Goal: Obtain resource: Download file/media

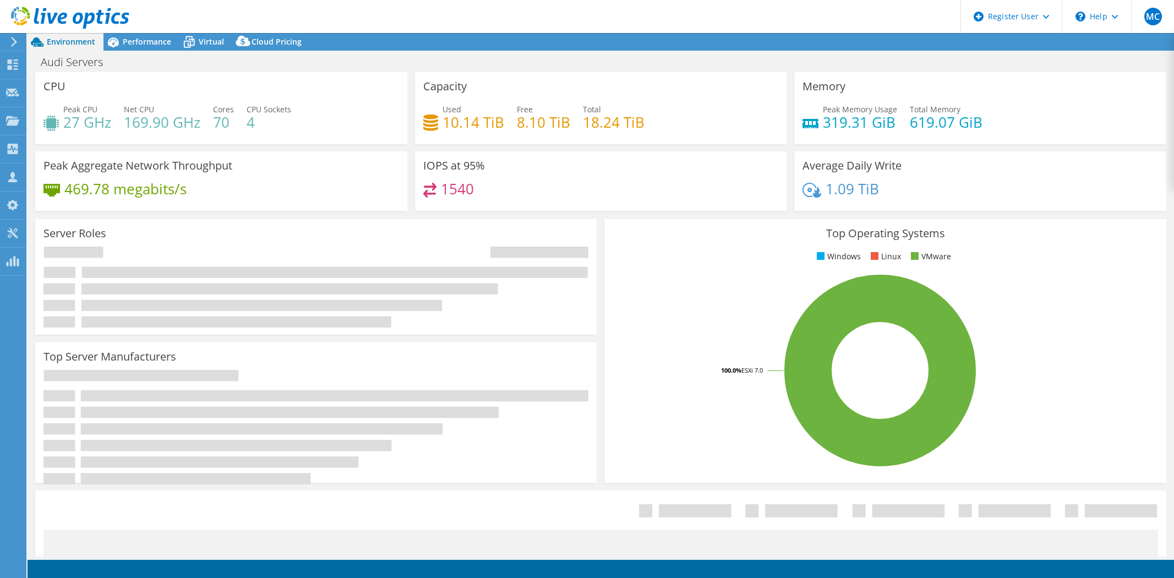
select select "USD"
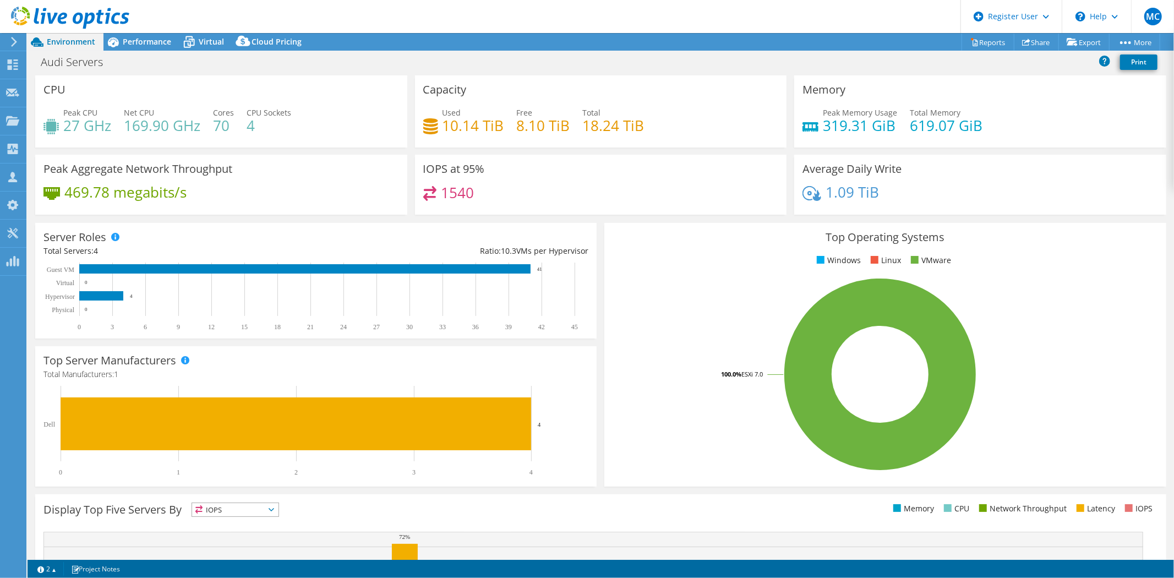
scroll to position [244, 0]
click at [1075, 42] on link "Export" at bounding box center [1084, 42] width 51 height 17
click at [1031, 42] on link "Share" at bounding box center [1036, 42] width 45 height 17
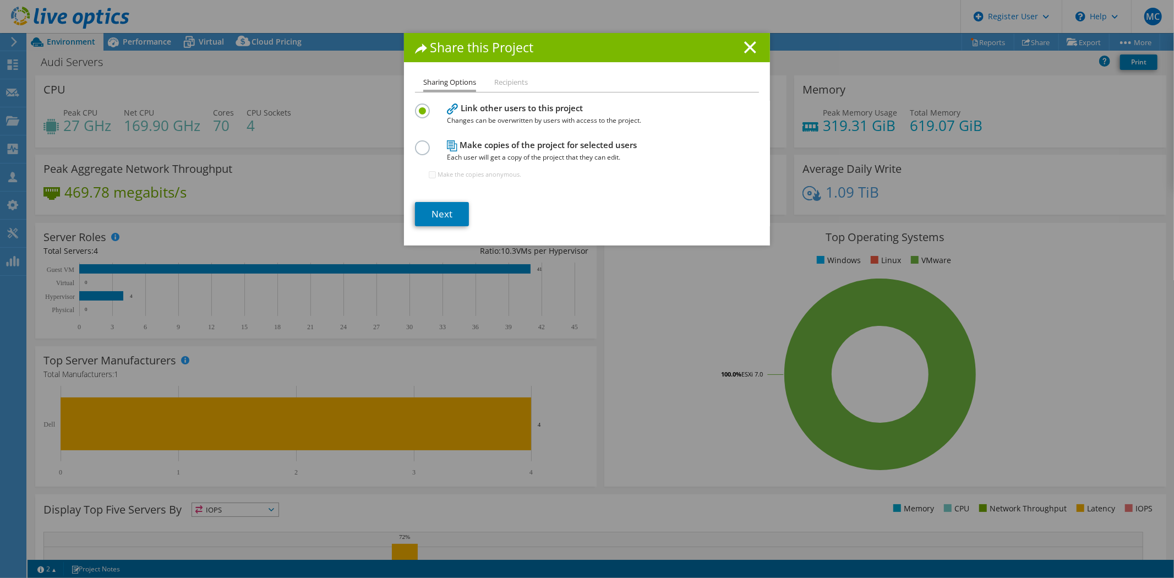
click at [737, 46] on h1 "Share this Project" at bounding box center [587, 47] width 344 height 13
drag, startPoint x: 746, startPoint y: 45, endPoint x: 953, endPoint y: 69, distance: 208.4
click at [747, 45] on icon at bounding box center [750, 47] width 12 height 12
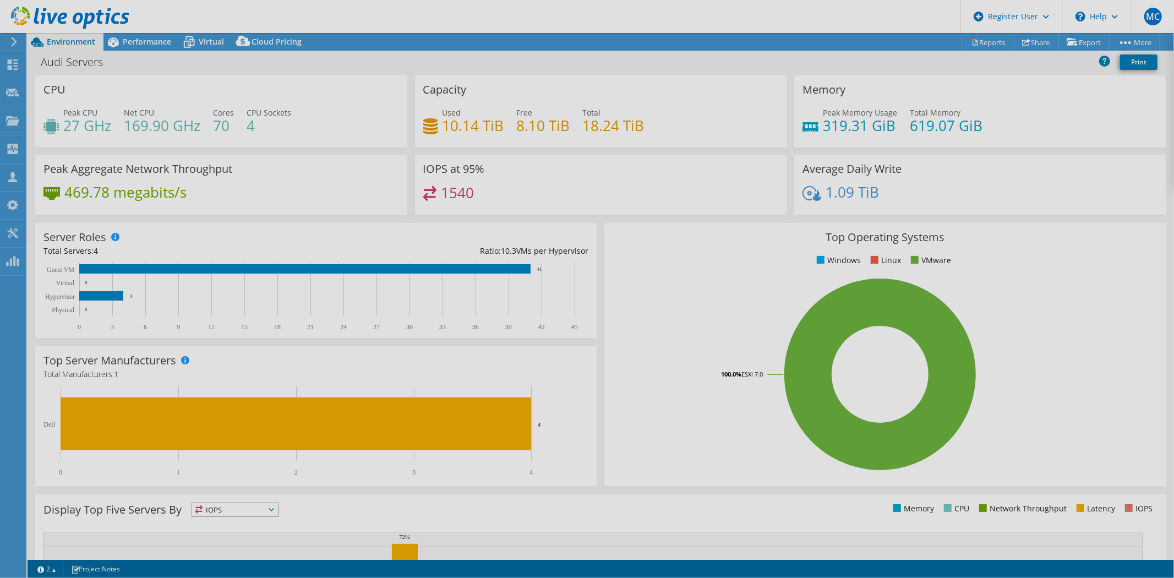
click at [978, 41] on div "This project has been archived. No changes can be made, and graphs and summary …" at bounding box center [601, 305] width 1147 height 545
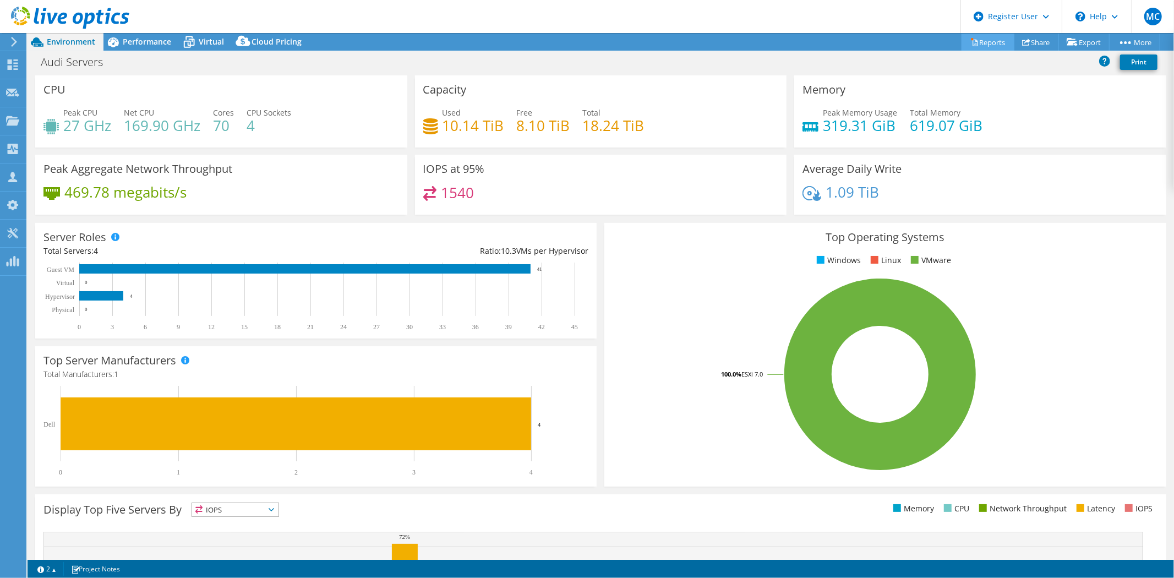
click at [982, 41] on link "Reports" at bounding box center [988, 42] width 53 height 17
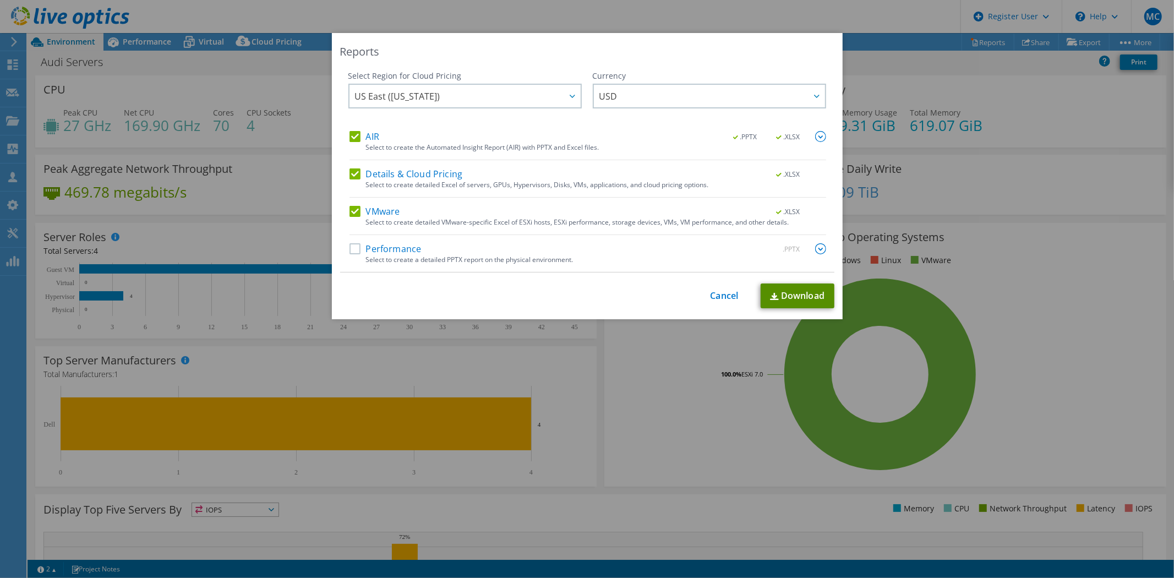
click at [794, 290] on link "Download" at bounding box center [798, 295] width 74 height 25
click at [723, 297] on link "Cancel" at bounding box center [725, 296] width 28 height 10
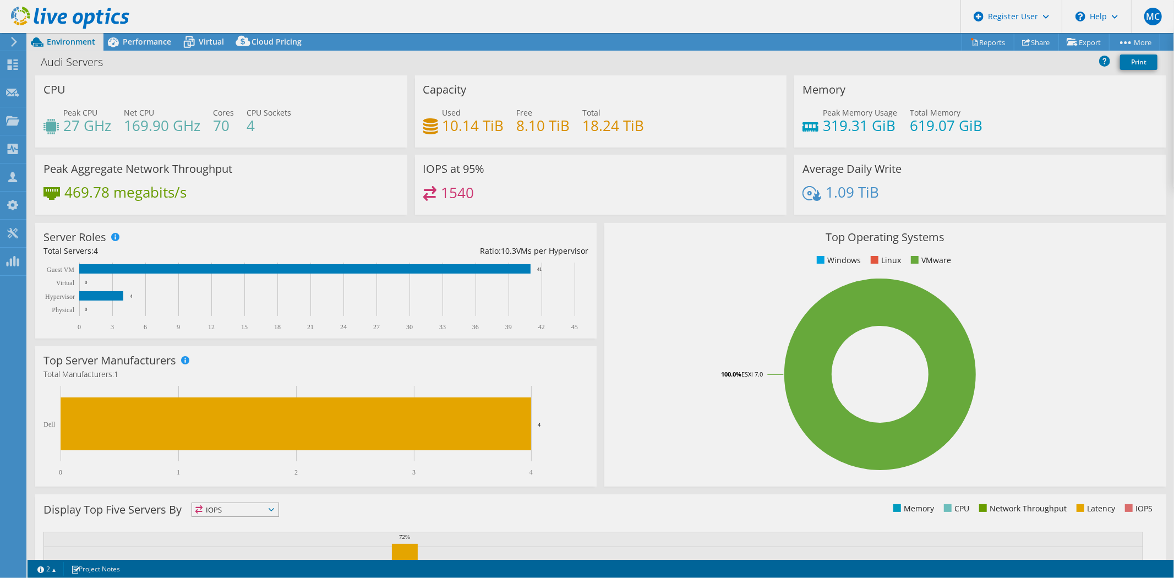
click at [708, 85] on div "Capacity Used 10.14 TiB Free 8.10 TiB Total 18.24 TiB" at bounding box center [601, 111] width 372 height 72
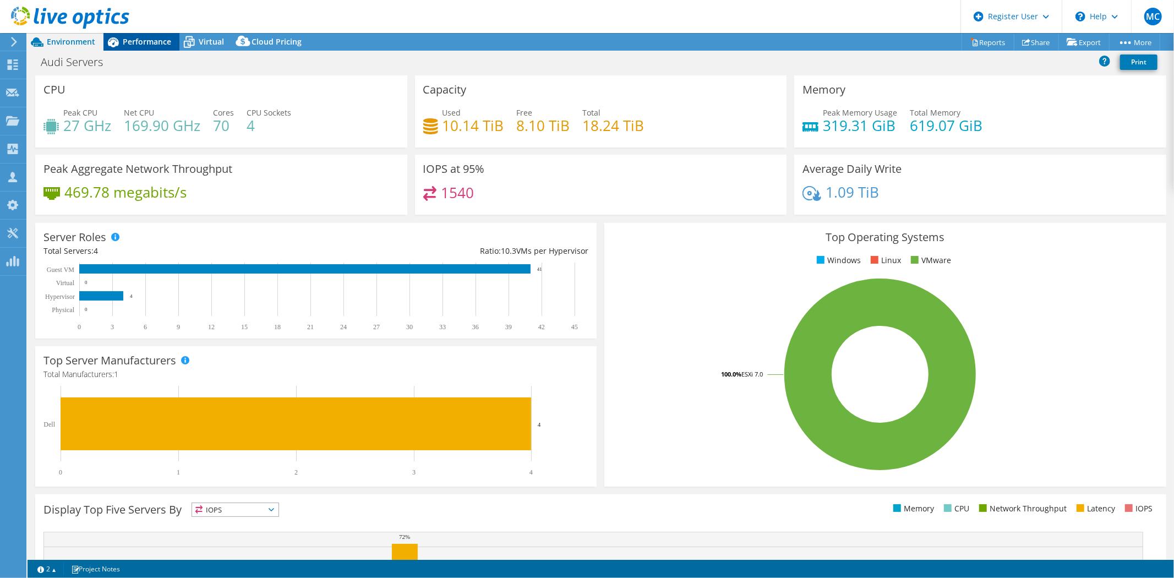
click at [156, 45] on span "Performance" at bounding box center [147, 41] width 48 height 10
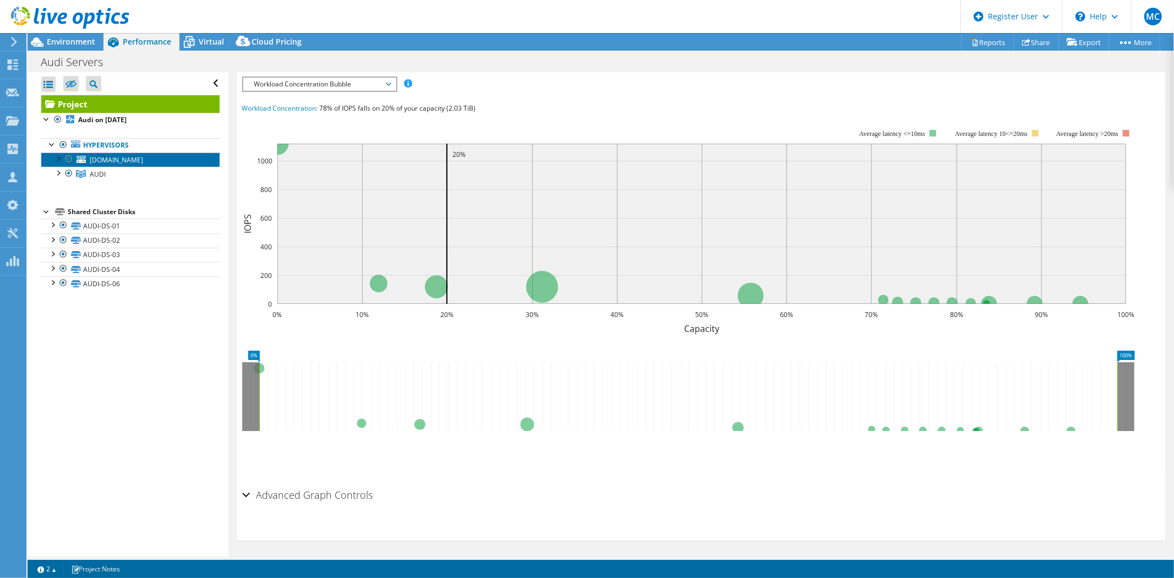
click at [133, 155] on span "audi-04.kapsarc.org" at bounding box center [116, 159] width 53 height 9
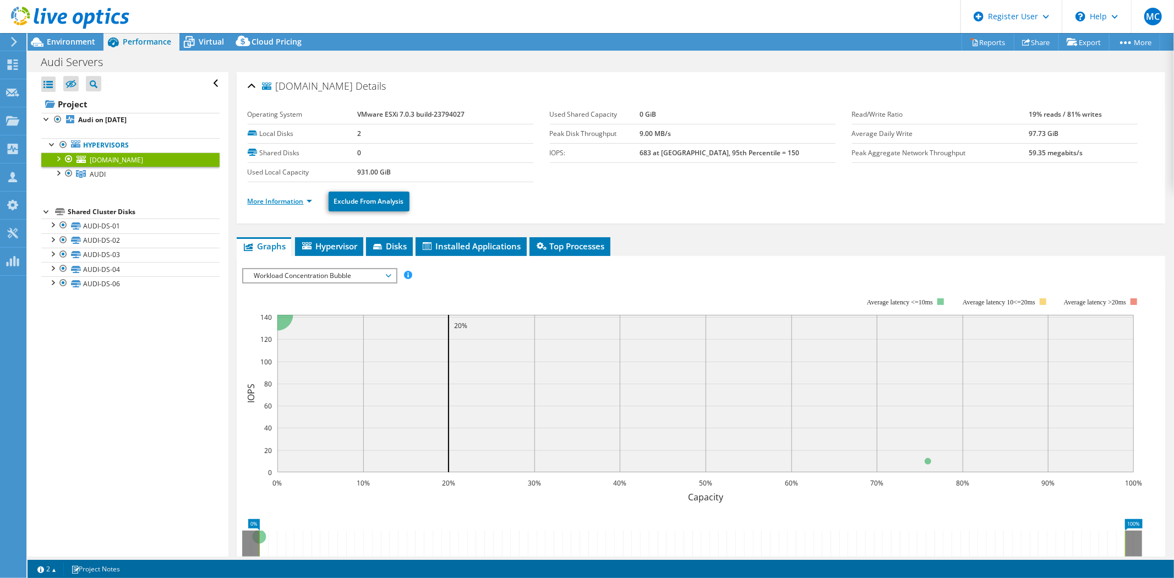
click at [303, 198] on link "More Information" at bounding box center [280, 201] width 64 height 9
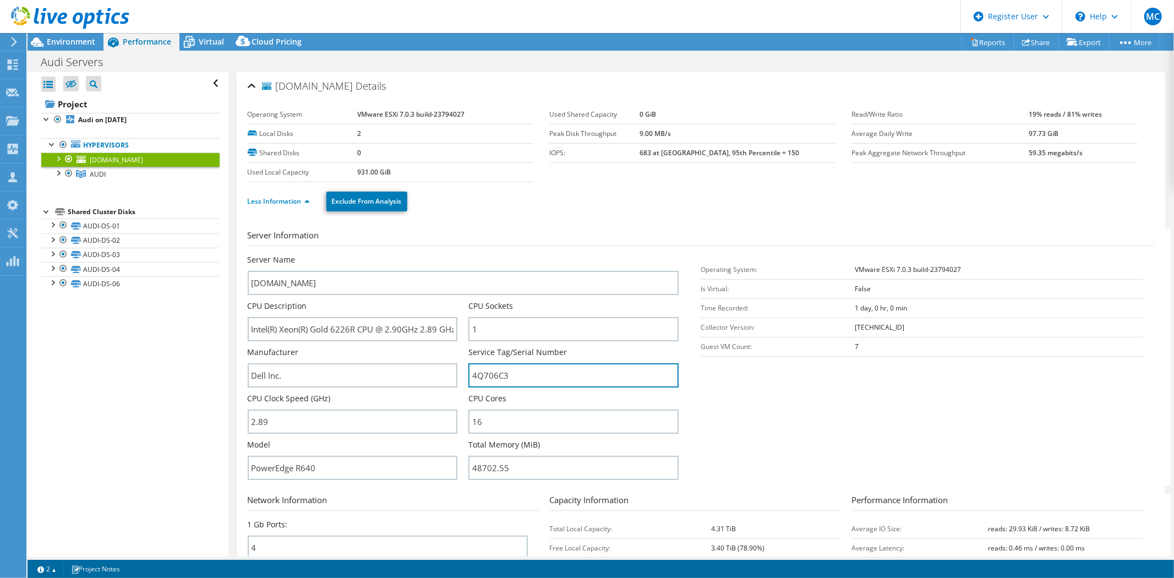
drag, startPoint x: 514, startPoint y: 380, endPoint x: 456, endPoint y: 377, distance: 57.9
click at [456, 254] on div "Server Name audi-04.kapsarc.org CPU Description Intel(R) Xeon(R) Gold 6226R CPU…" at bounding box center [469, 254] width 443 height 0
click at [538, 227] on div "Server Information Server Name audi-04.kapsarc.org CPU Description Intel(R) Xeo…" at bounding box center [701, 470] width 907 height 499
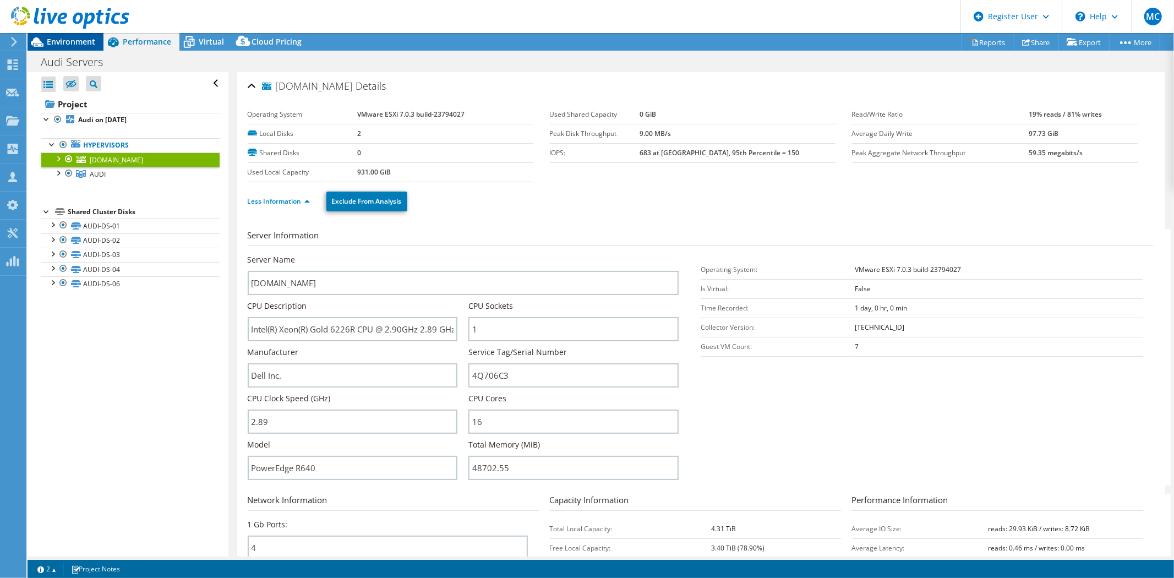
click at [50, 42] on span "Environment" at bounding box center [71, 41] width 48 height 10
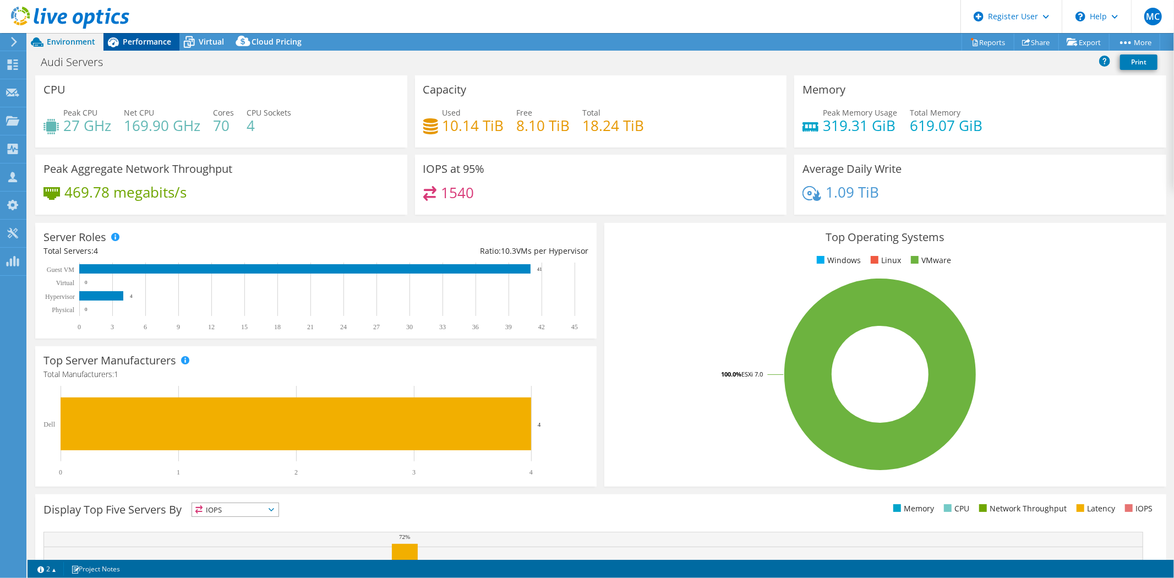
click at [136, 41] on span "Performance" at bounding box center [147, 41] width 48 height 10
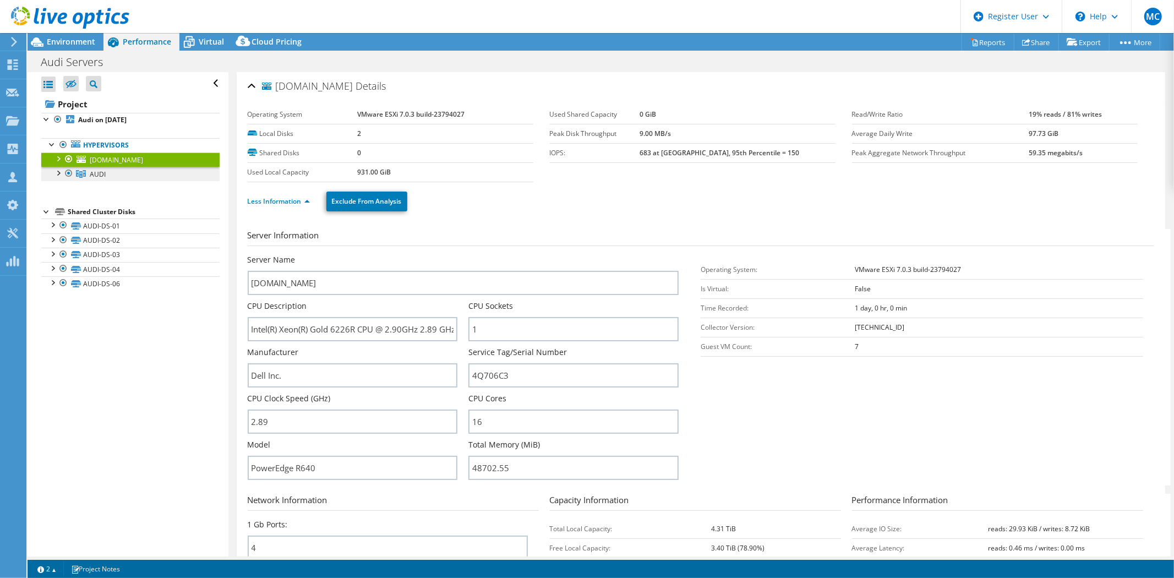
click at [142, 174] on link "AUDI" at bounding box center [130, 174] width 178 height 14
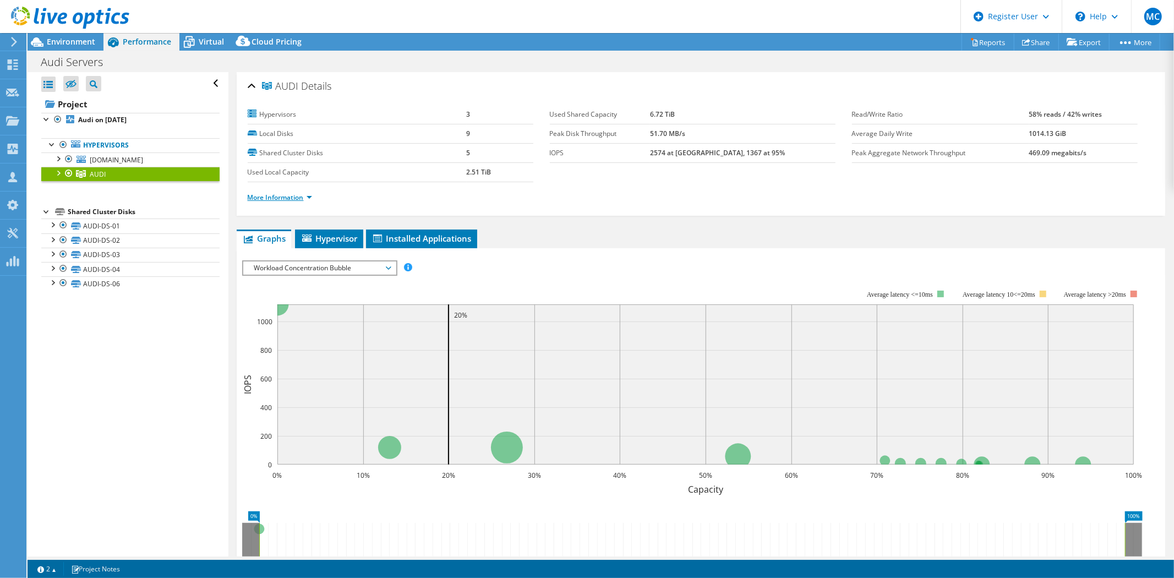
click at [272, 193] on link "More Information" at bounding box center [280, 197] width 64 height 9
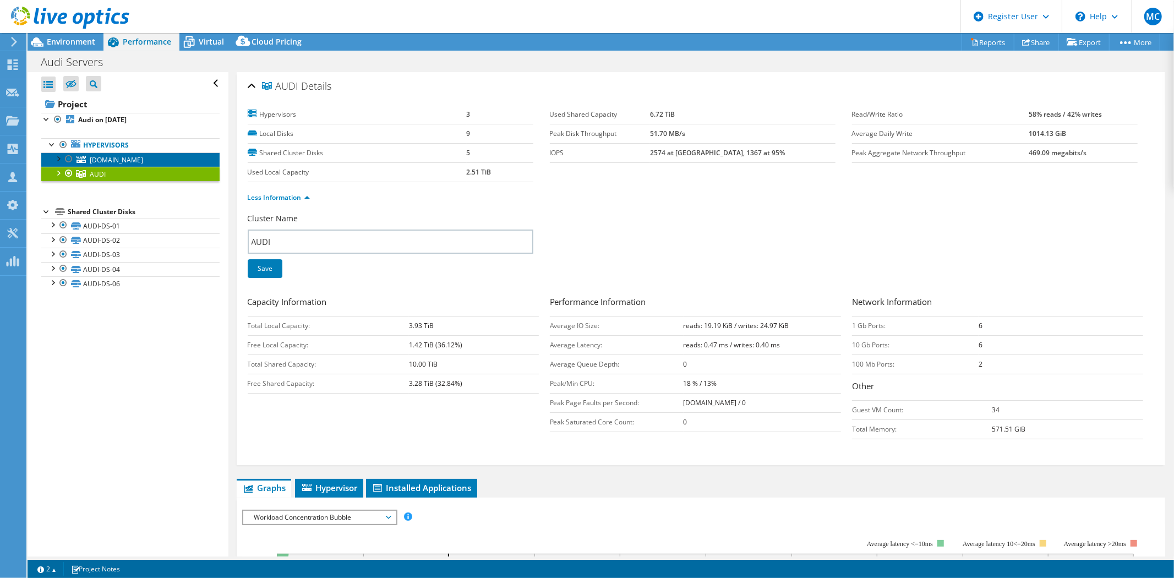
click at [111, 161] on span "audi-04.kapsarc.org" at bounding box center [116, 159] width 53 height 9
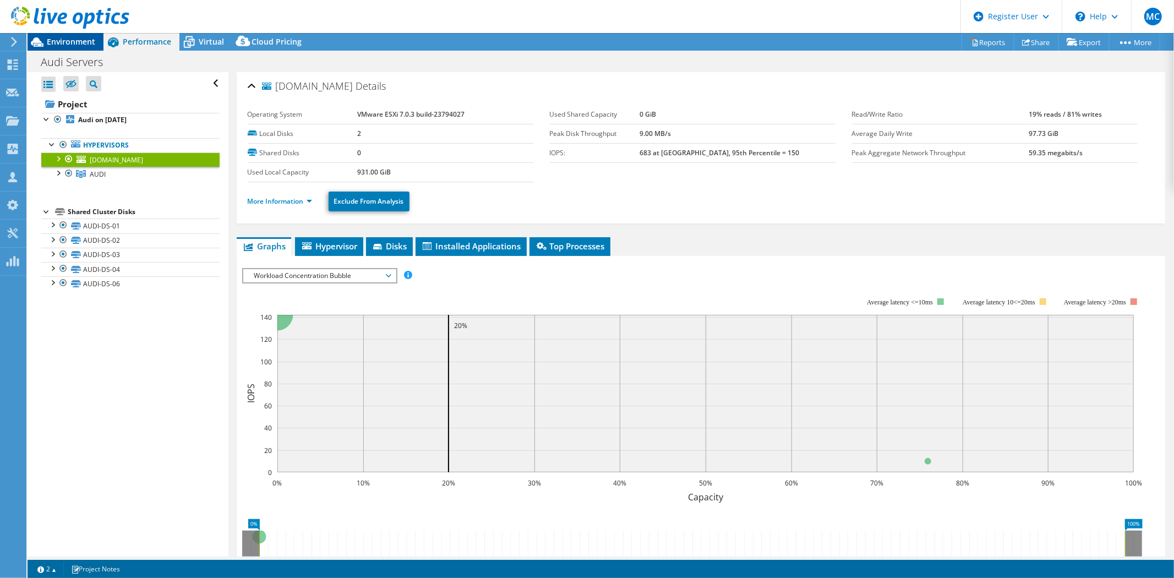
click at [95, 43] on span "Environment" at bounding box center [71, 41] width 48 height 10
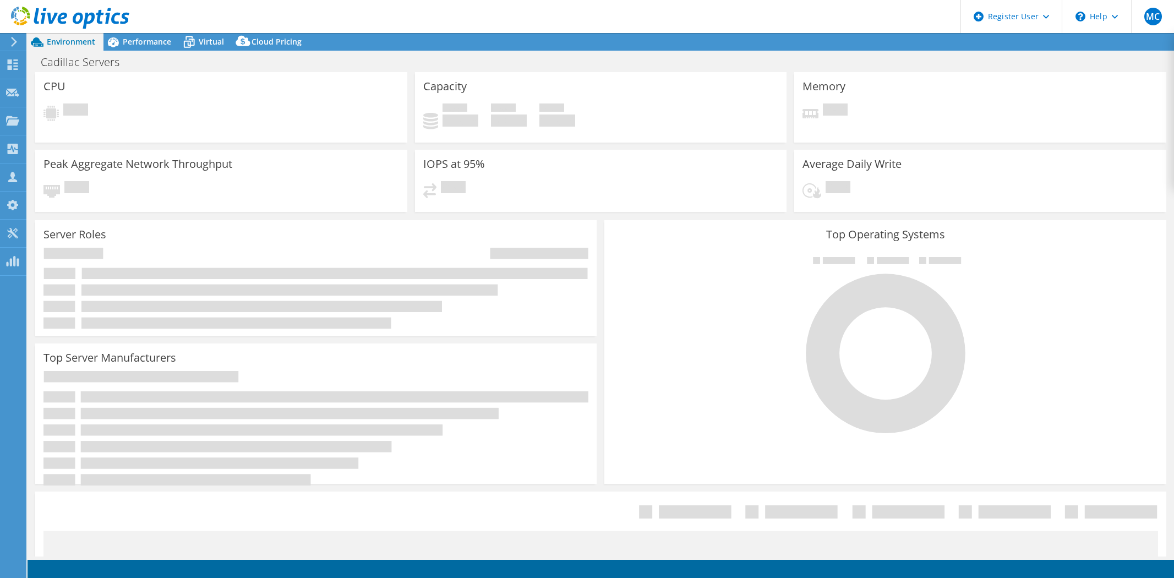
select select "USD"
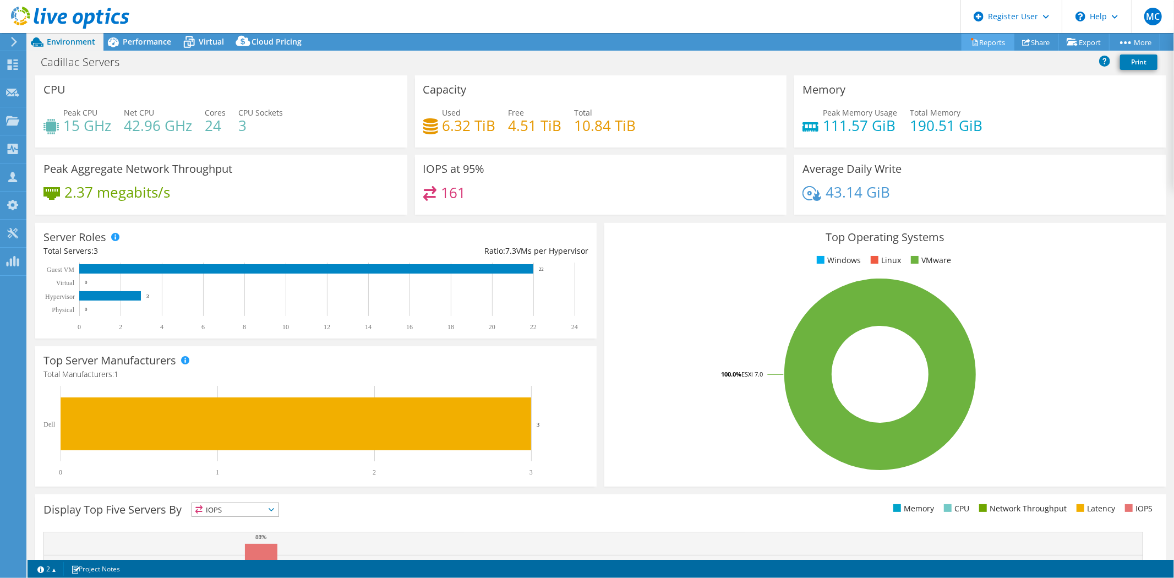
click at [988, 45] on link "Reports" at bounding box center [988, 42] width 53 height 17
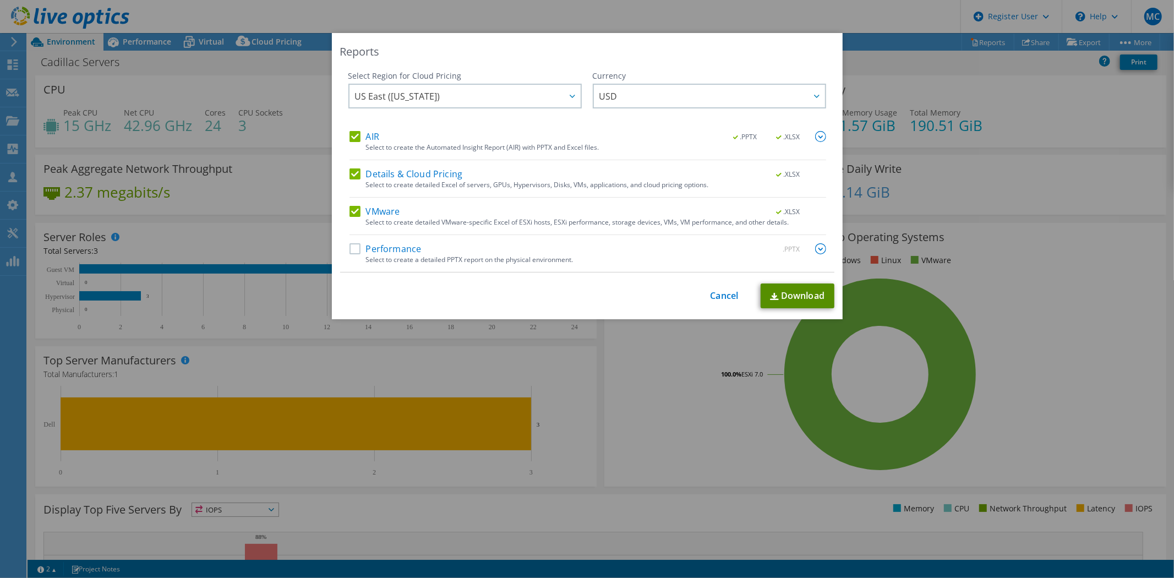
click at [782, 291] on link "Download" at bounding box center [798, 295] width 74 height 25
click at [723, 295] on link "Cancel" at bounding box center [725, 296] width 28 height 10
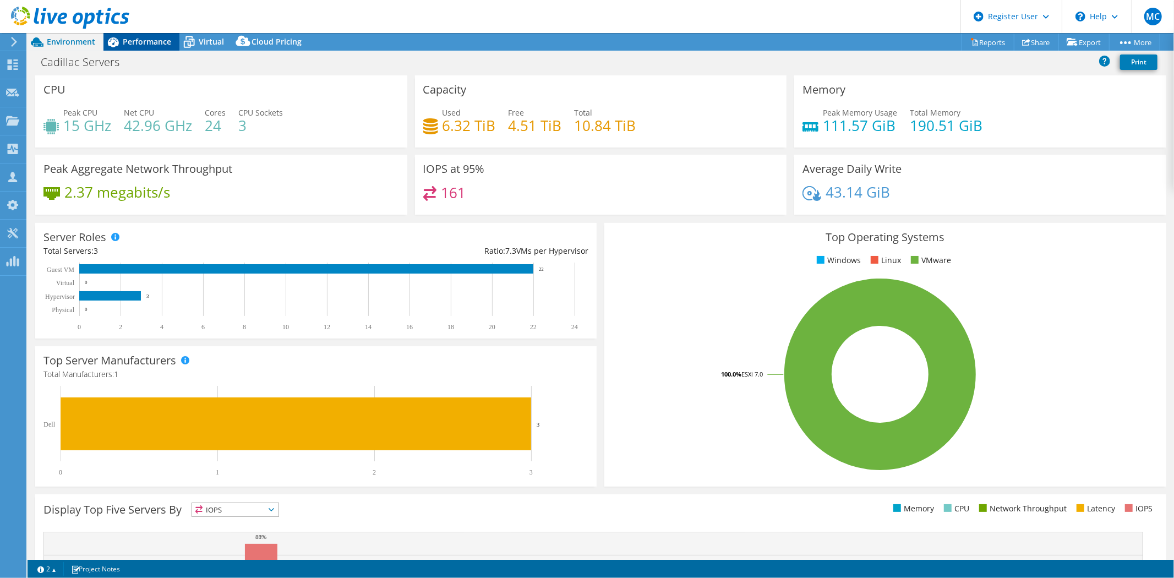
click at [152, 46] on span "Performance" at bounding box center [147, 41] width 48 height 10
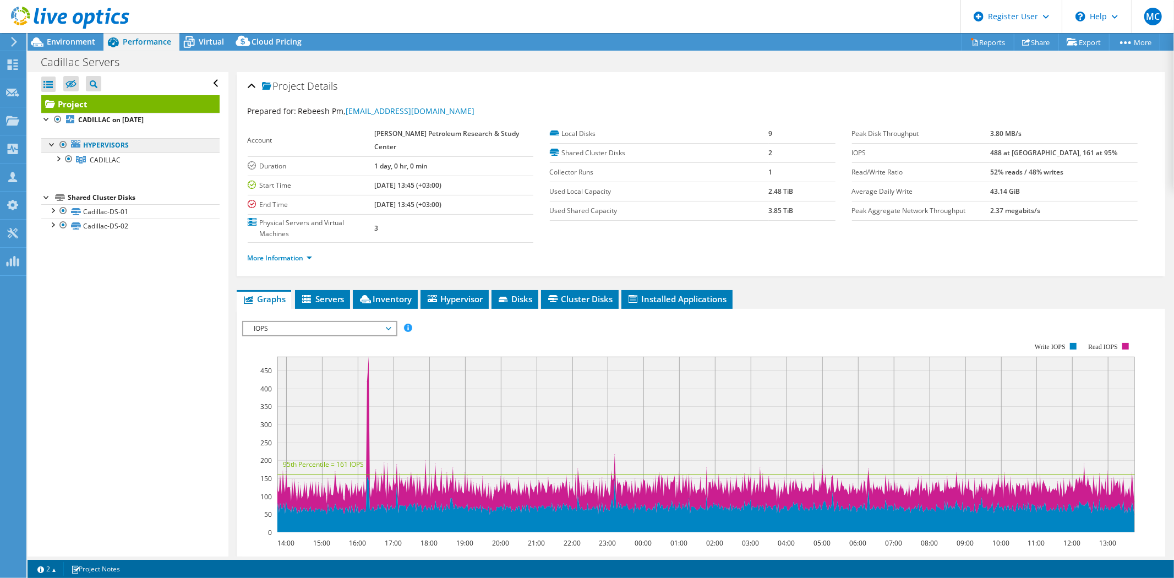
click at [141, 146] on link "Hypervisors" at bounding box center [130, 145] width 178 height 14
click at [118, 156] on span "CADILLAC" at bounding box center [105, 159] width 31 height 9
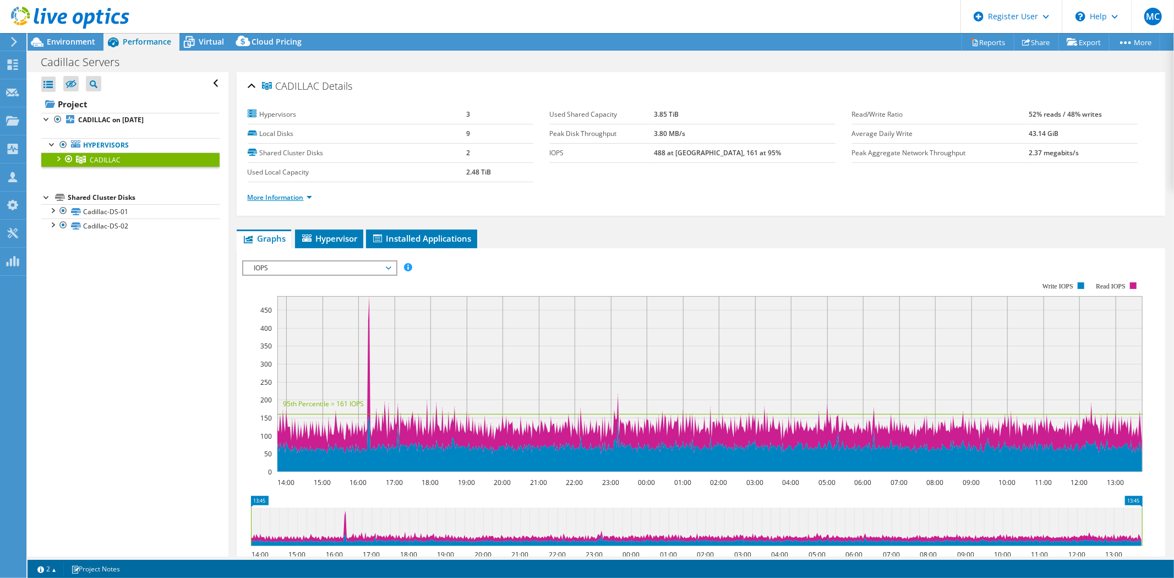
click at [278, 194] on link "More Information" at bounding box center [280, 197] width 64 height 9
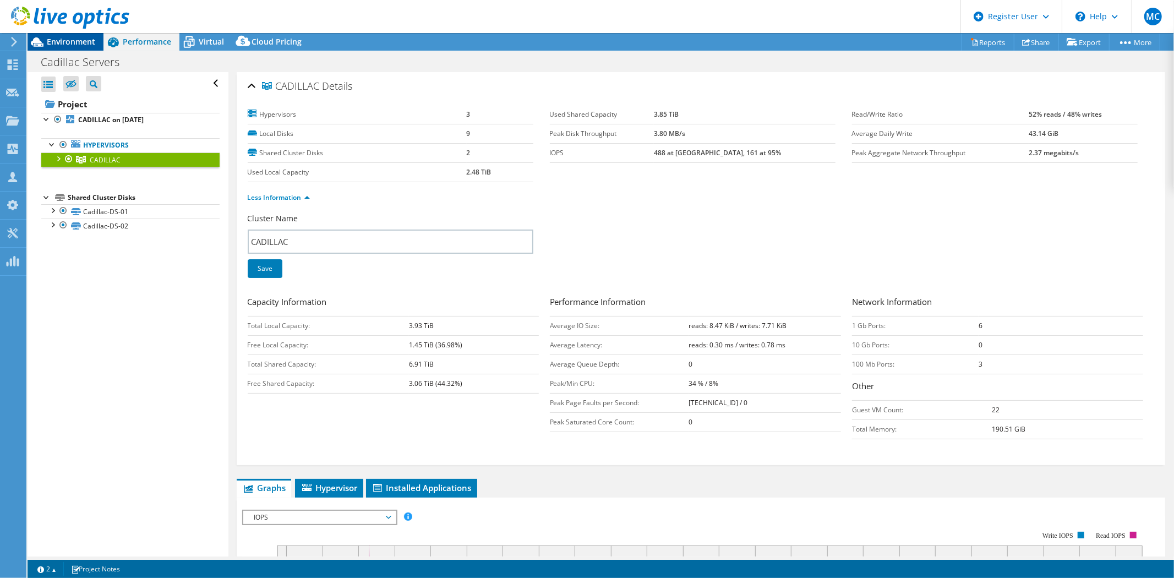
click at [69, 37] on span "Environment" at bounding box center [71, 41] width 48 height 10
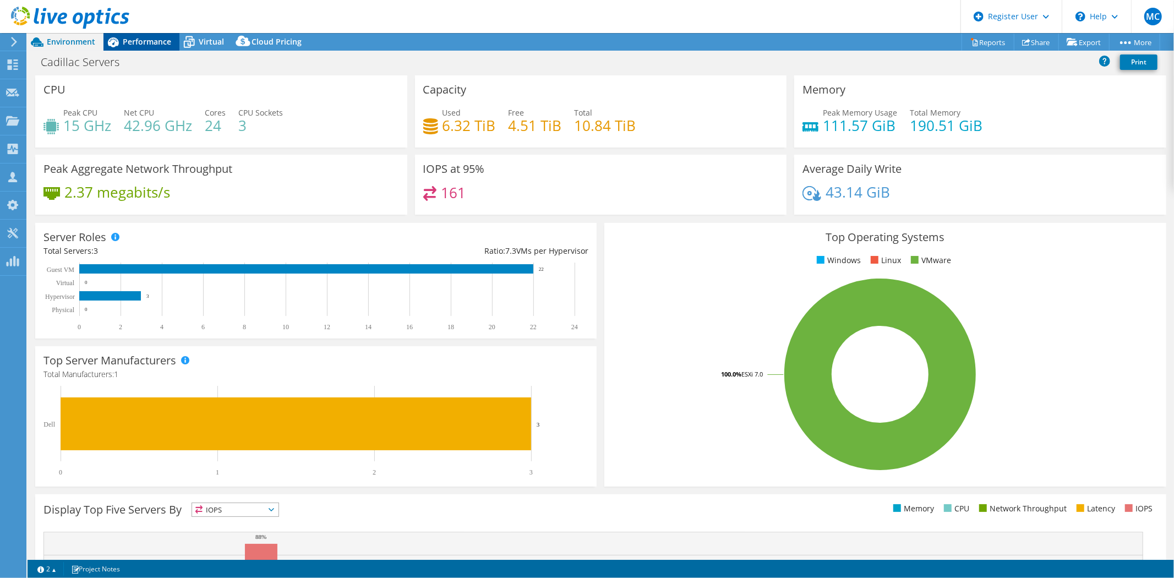
click at [131, 40] on span "Performance" at bounding box center [147, 41] width 48 height 10
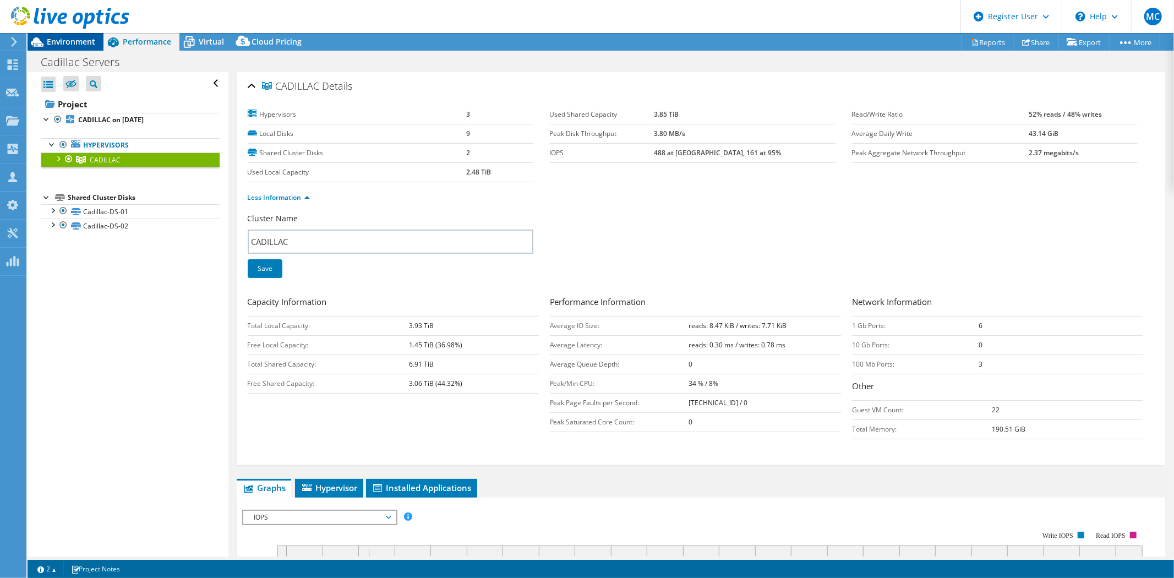
click at [92, 42] on span "Environment" at bounding box center [71, 41] width 48 height 10
